Goal: Check status: Check status

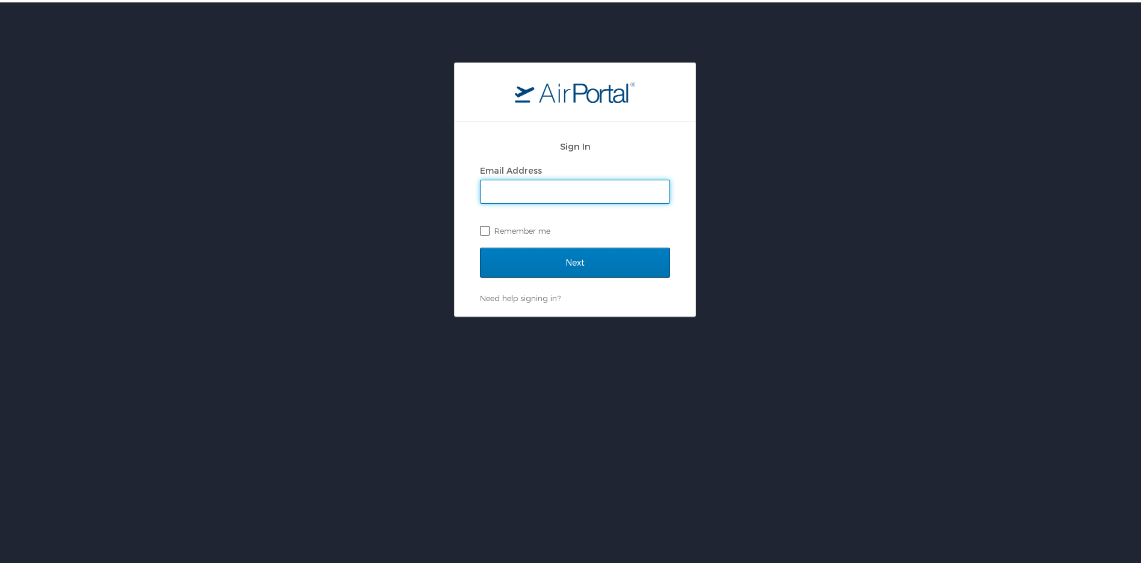
click at [480, 229] on label "Remember me" at bounding box center [575, 228] width 190 height 18
click at [480, 229] on input "Remember me" at bounding box center [484, 228] width 8 height 8
checkbox input "true"
click at [509, 184] on input "Email Address" at bounding box center [574, 189] width 189 height 23
type input "r"
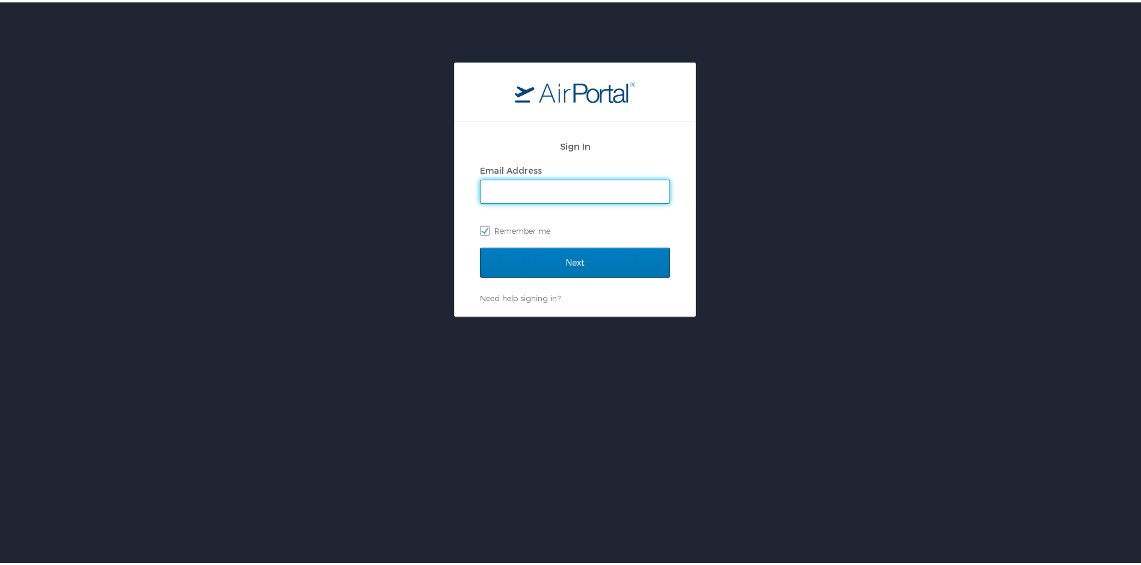
checkbox input "false"
type input "randywiggins93@yahoo.com"
click at [480, 245] on input "Next" at bounding box center [575, 260] width 190 height 30
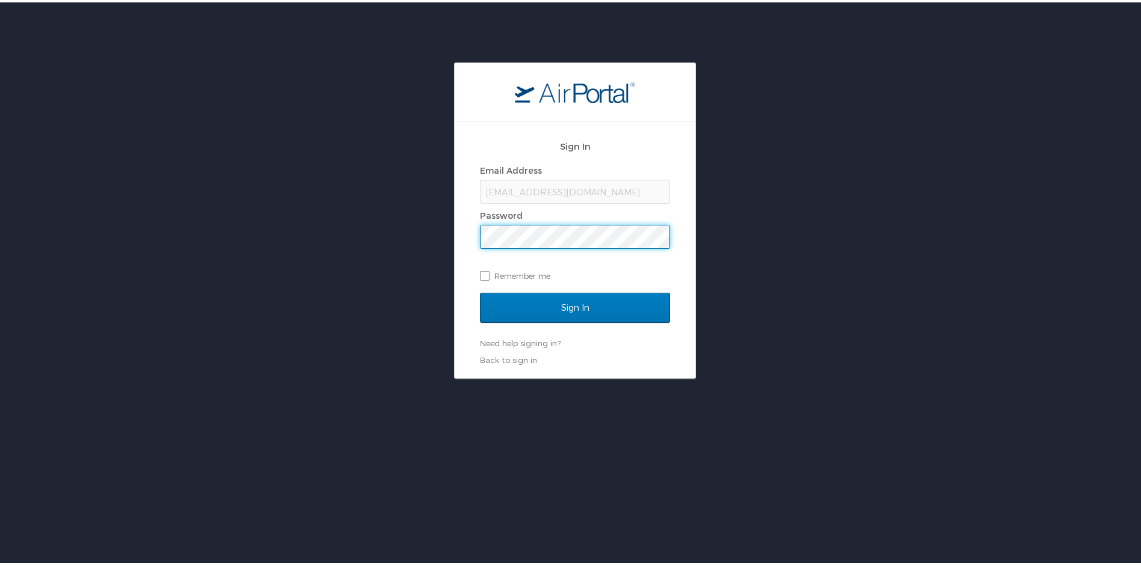
click at [480, 290] on input "Sign In" at bounding box center [575, 305] width 190 height 30
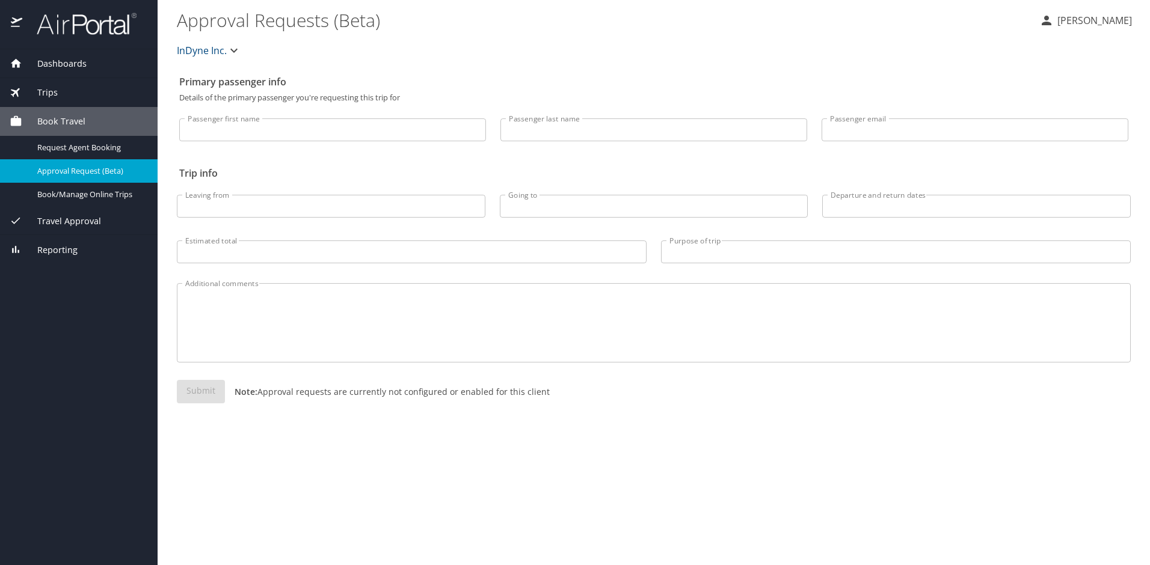
click at [45, 88] on span "Trips" at bounding box center [39, 92] width 35 height 13
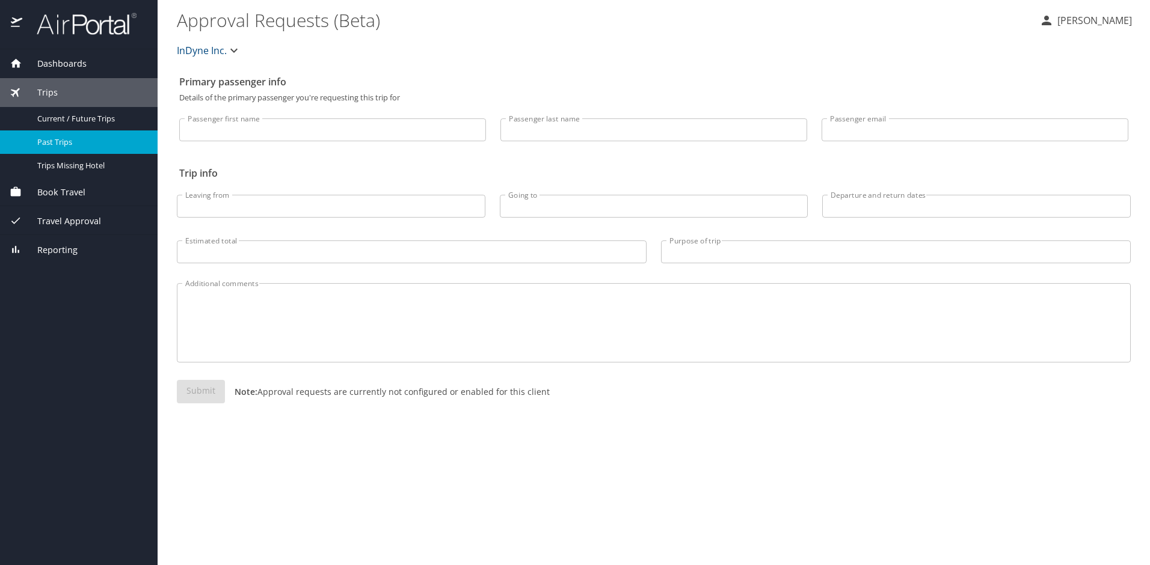
click at [61, 146] on span "Past Trips" at bounding box center [90, 142] width 106 height 11
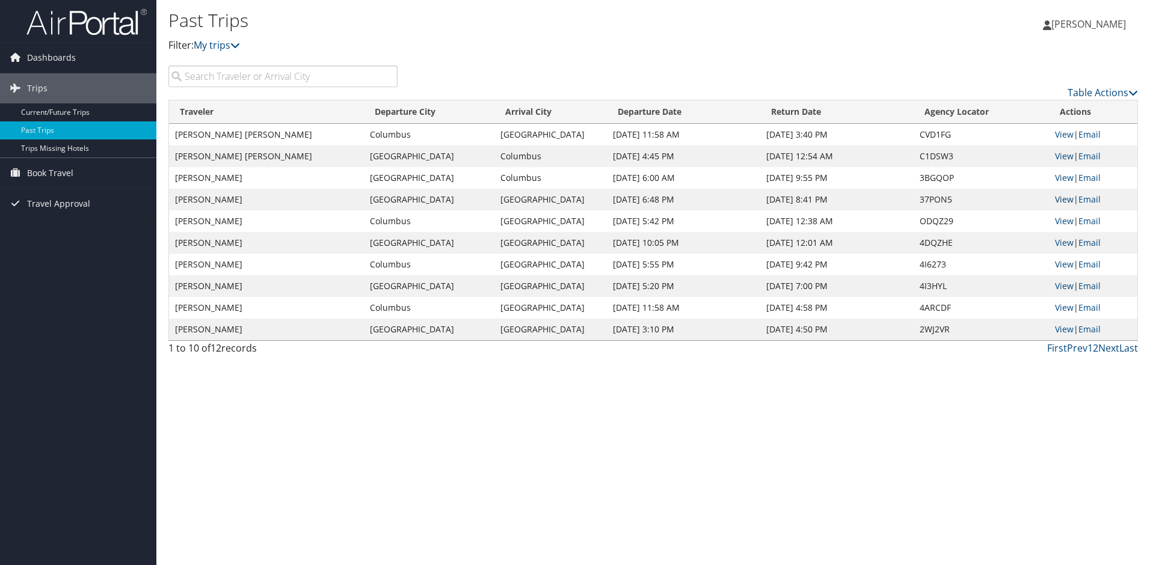
click at [1063, 199] on link "View" at bounding box center [1064, 199] width 19 height 11
click at [1063, 220] on link "View" at bounding box center [1064, 220] width 19 height 11
click at [1059, 177] on link "View" at bounding box center [1064, 177] width 19 height 11
click at [1065, 135] on link "View" at bounding box center [1064, 134] width 19 height 11
click at [1064, 155] on link "View" at bounding box center [1064, 155] width 19 height 11
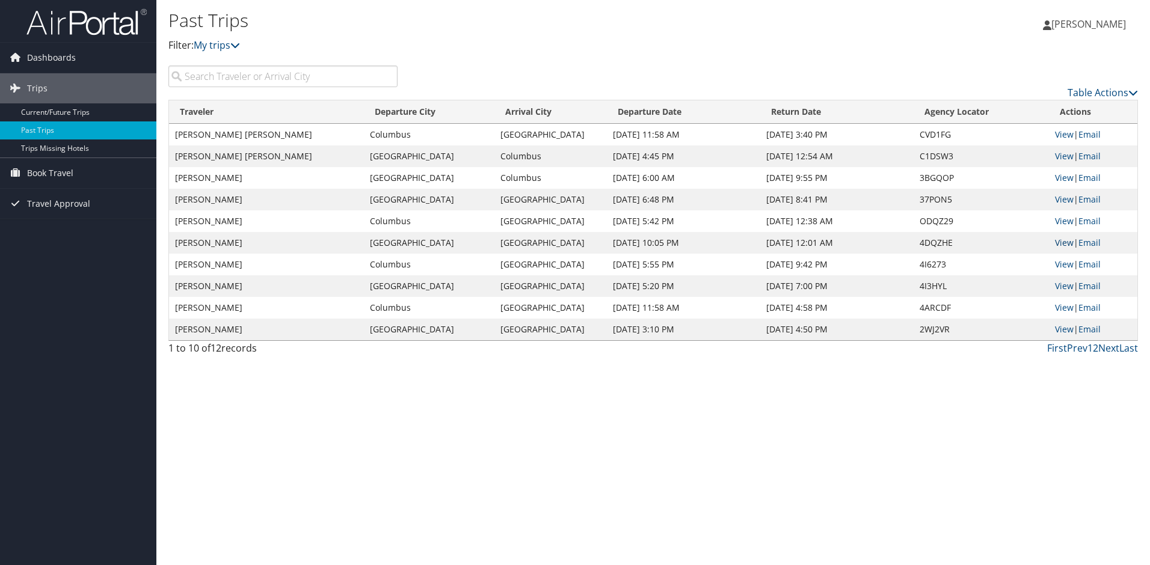
click at [1063, 244] on link "View" at bounding box center [1064, 242] width 19 height 11
click at [75, 173] on link "Book Travel" at bounding box center [78, 173] width 156 height 30
click at [84, 233] on link "Book/Manage Online Trips" at bounding box center [78, 233] width 156 height 18
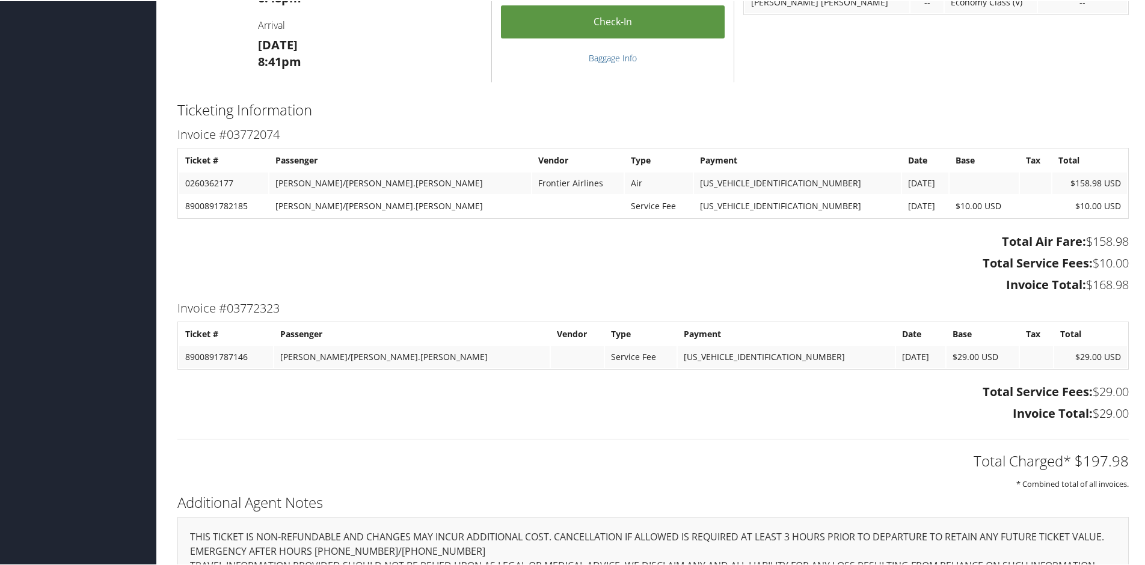
scroll to position [633, 0]
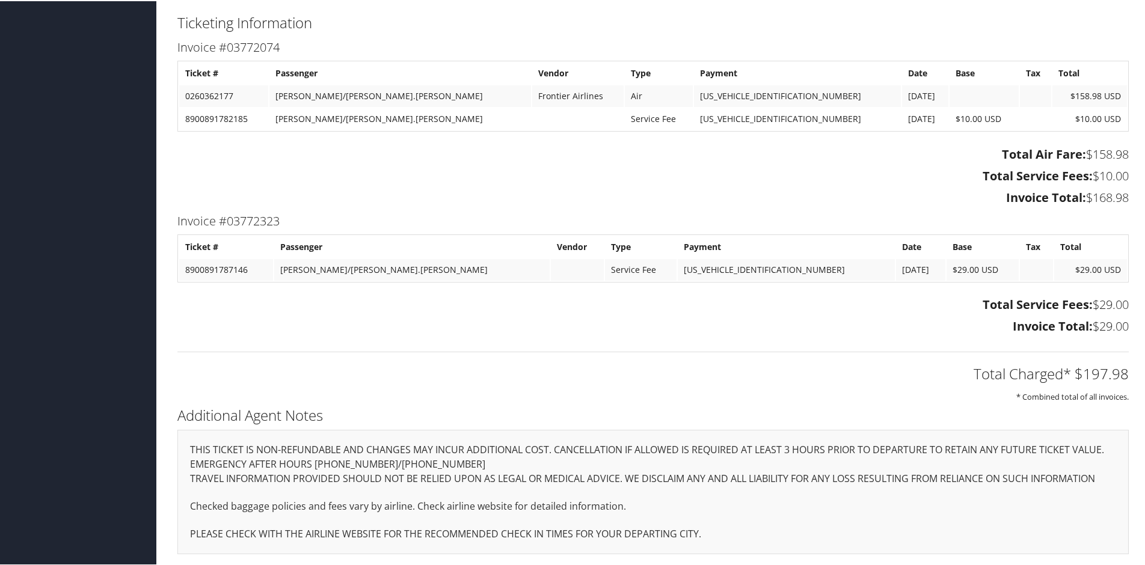
click at [263, 138] on div "Invoice #03772074 Ticket # Passenger Vendor Type Payment Date Base Tax Total 02…" at bounding box center [652, 122] width 969 height 173
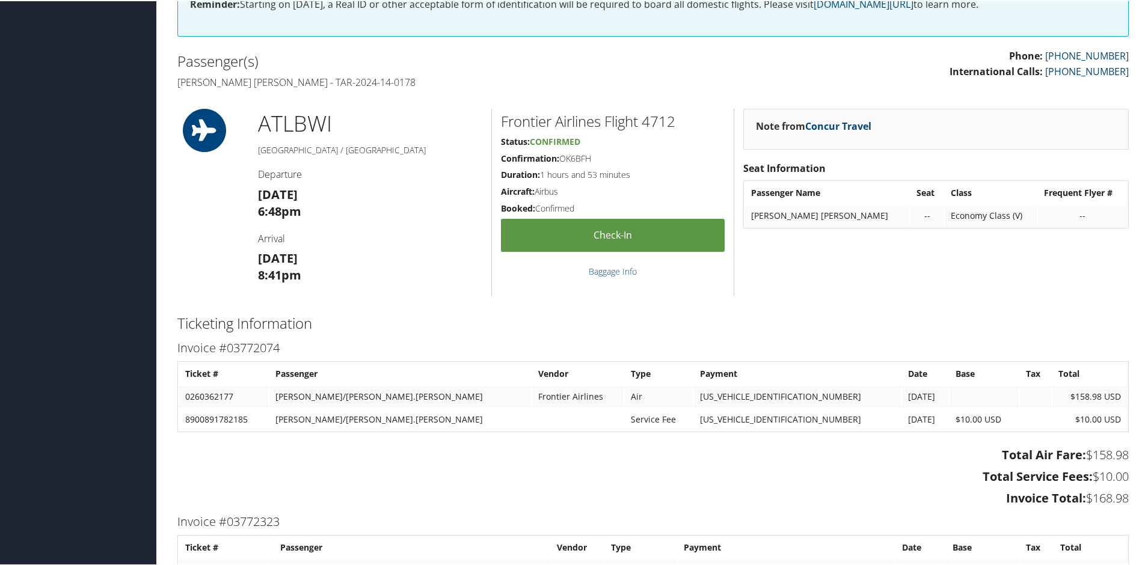
scroll to position [0, 0]
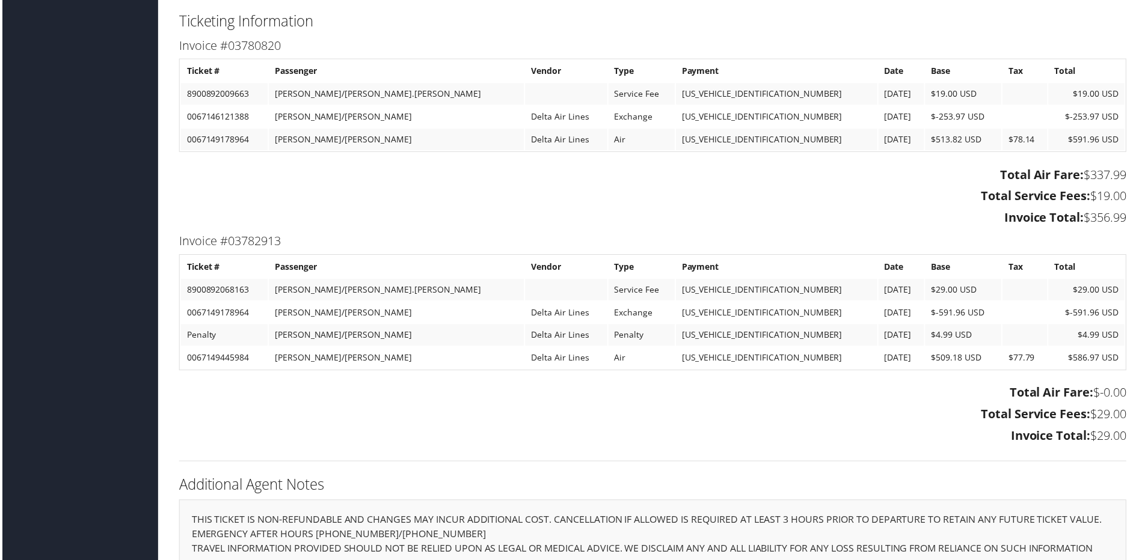
scroll to position [1564, 0]
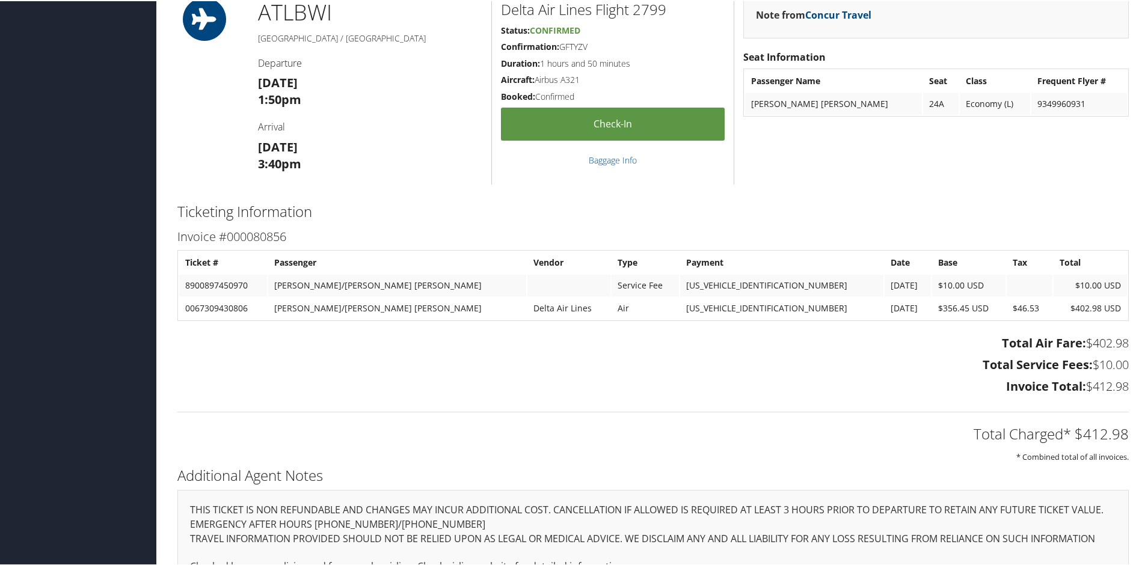
scroll to position [712, 0]
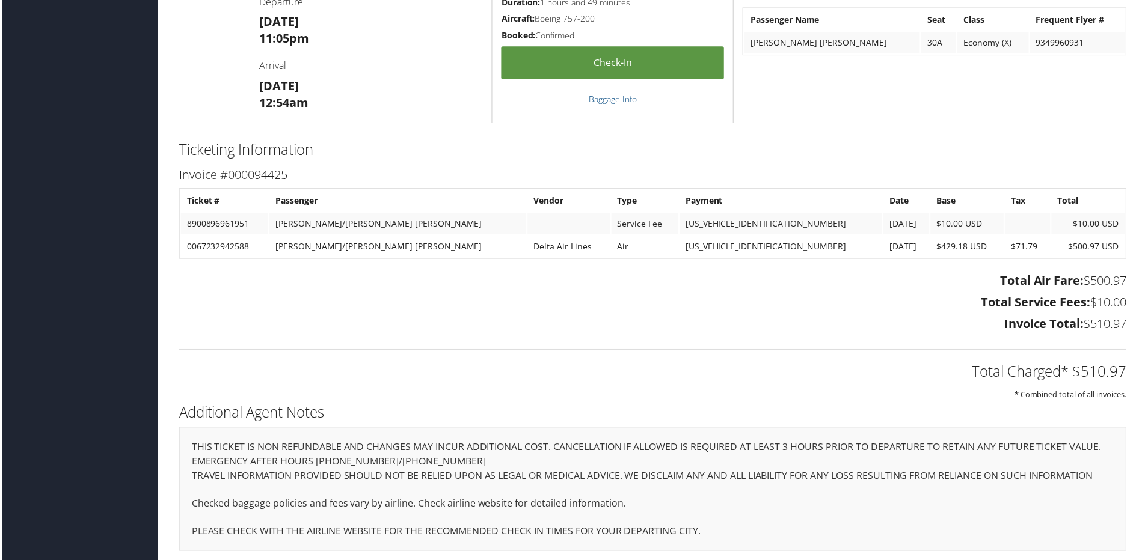
scroll to position [1459, 0]
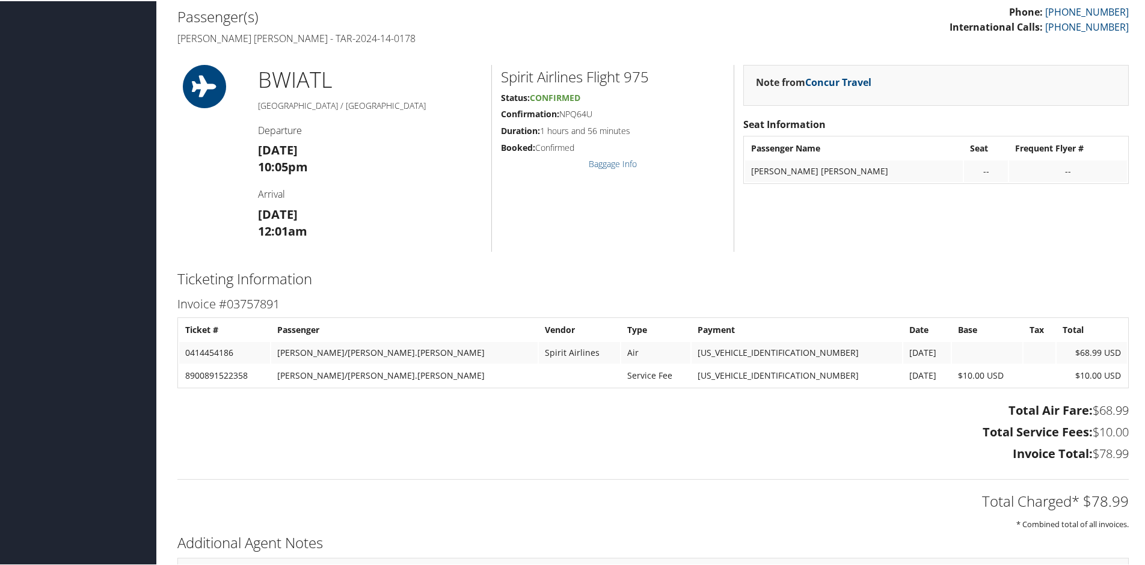
scroll to position [669, 0]
